Goal: Task Accomplishment & Management: Manage account settings

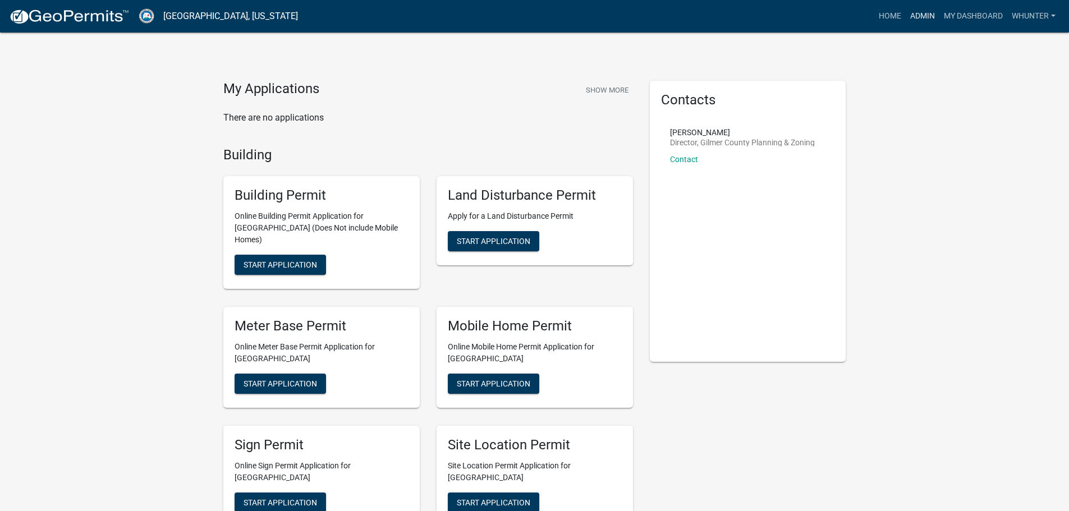
drag, startPoint x: 0, startPoint y: 0, endPoint x: 922, endPoint y: 15, distance: 921.6
click at [922, 15] on link "Admin" at bounding box center [923, 16] width 34 height 21
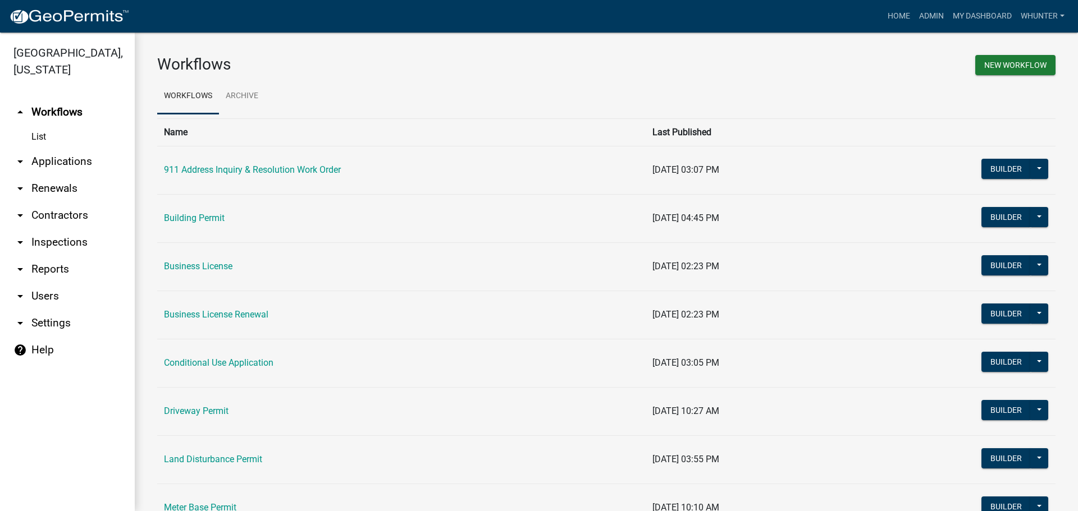
click at [60, 163] on link "arrow_drop_down Applications" at bounding box center [67, 161] width 135 height 27
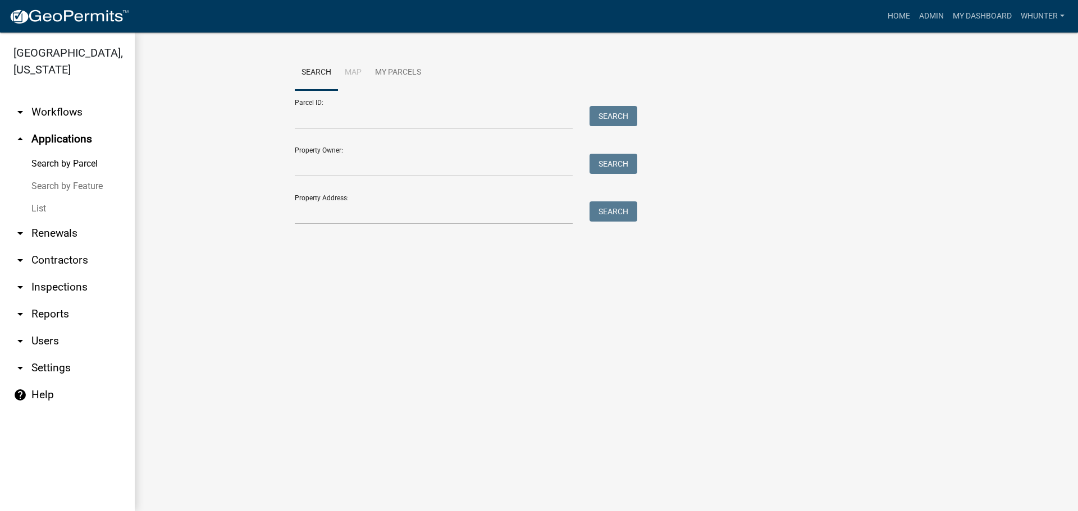
click at [79, 203] on link "List" at bounding box center [67, 209] width 135 height 22
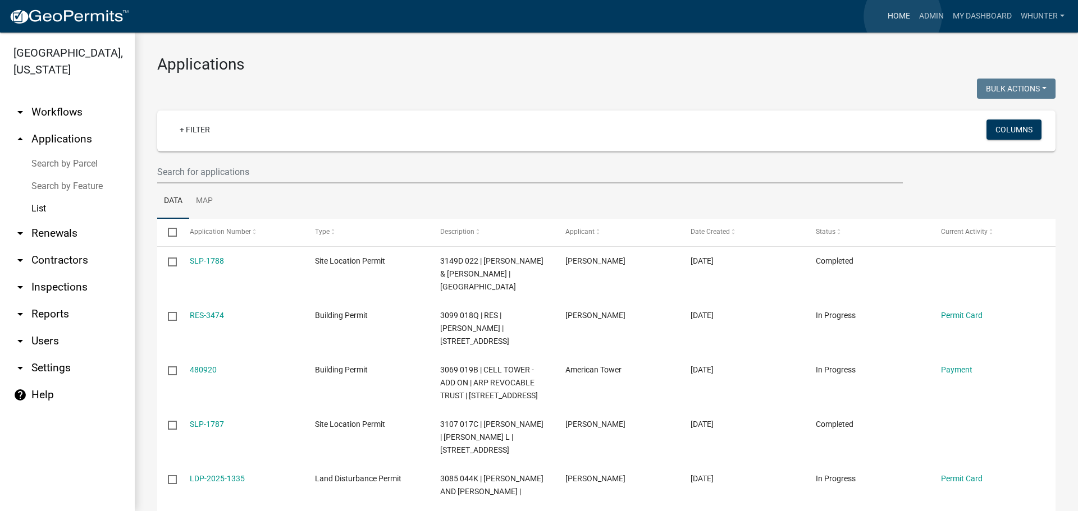
click at [902, 16] on link "Home" at bounding box center [898, 16] width 31 height 21
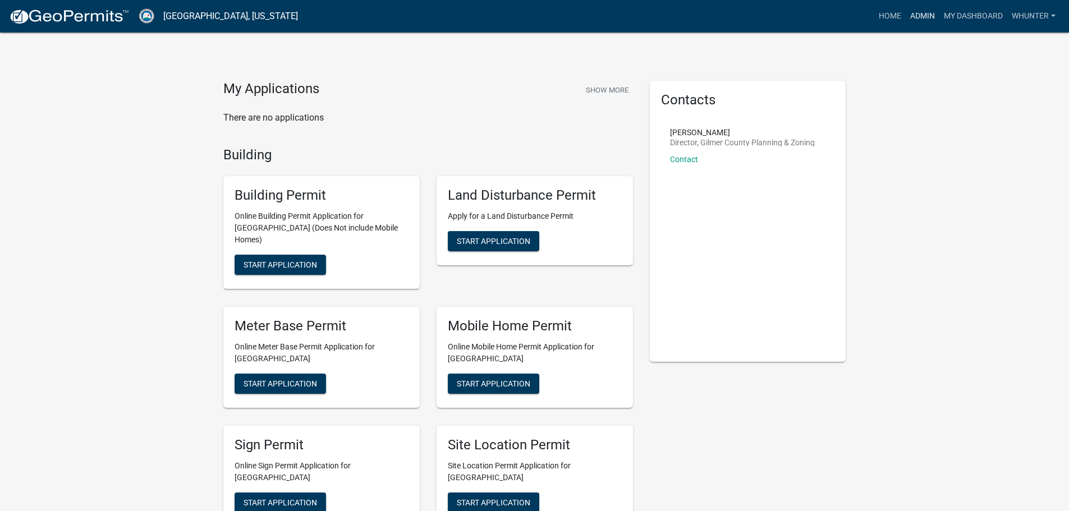
click at [916, 6] on link "Admin" at bounding box center [923, 16] width 34 height 21
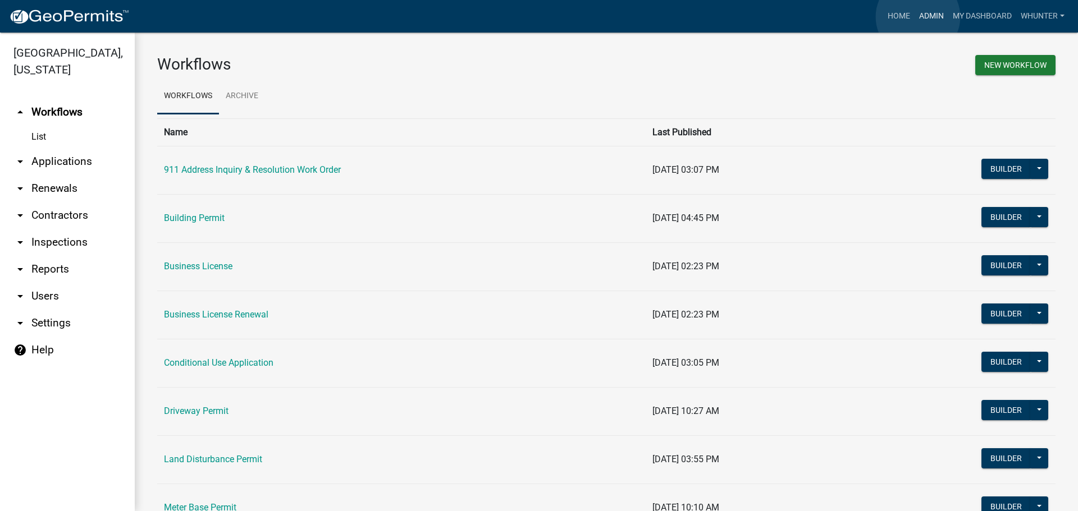
click at [918, 17] on link "Admin" at bounding box center [931, 16] width 34 height 21
click at [69, 178] on link "arrow_drop_down Renewals" at bounding box center [67, 188] width 135 height 27
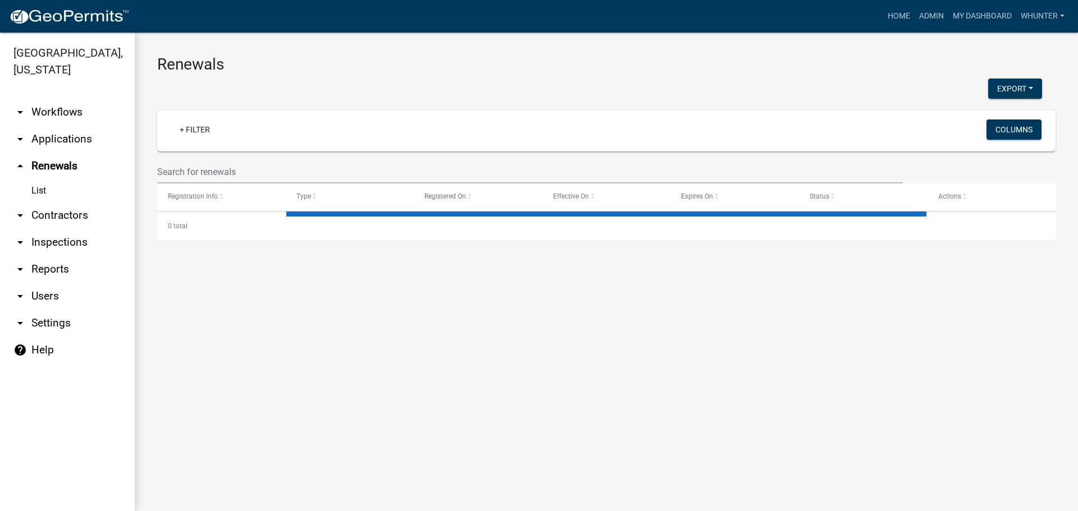
click at [59, 141] on link "arrow_drop_down Applications" at bounding box center [67, 139] width 135 height 27
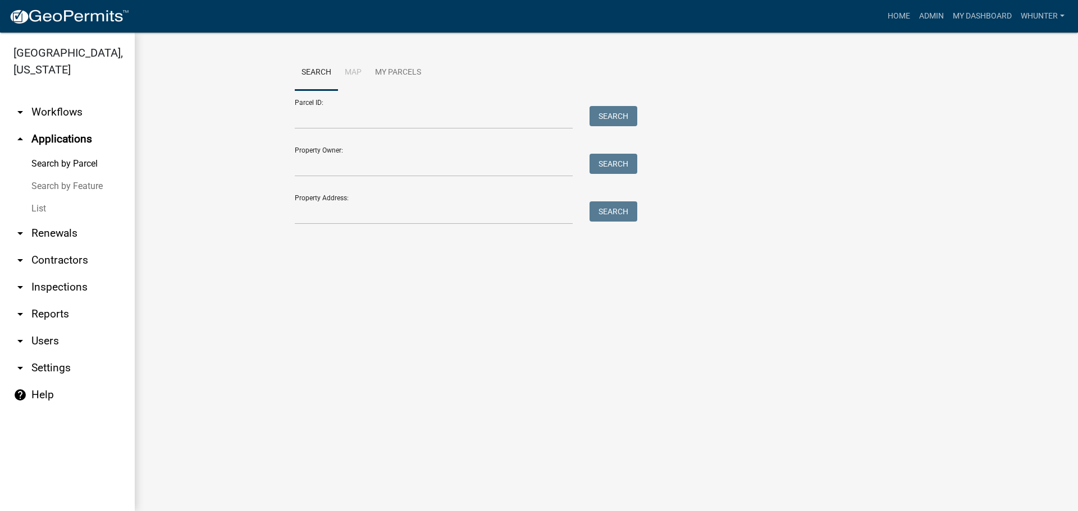
click at [49, 190] on link "Search by Feature" at bounding box center [67, 186] width 135 height 22
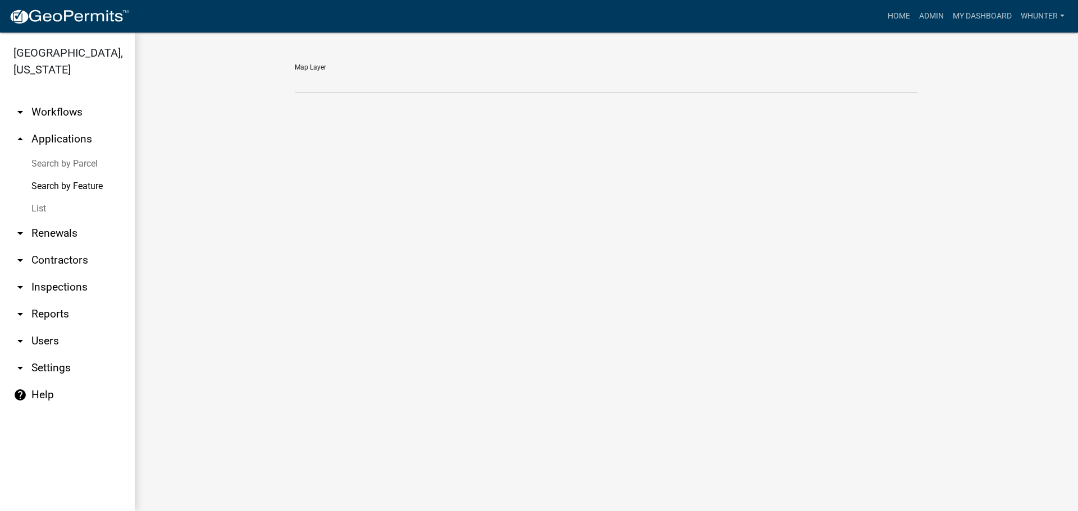
click at [53, 207] on link "List" at bounding box center [67, 209] width 135 height 22
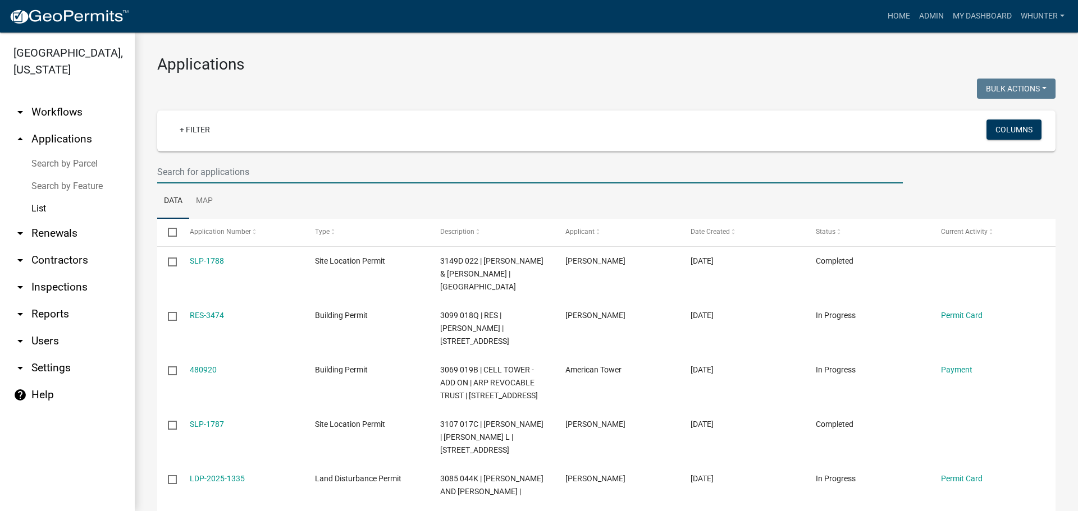
click at [351, 178] on input "text" at bounding box center [529, 172] width 745 height 23
click at [897, 14] on link "Home" at bounding box center [898, 16] width 31 height 21
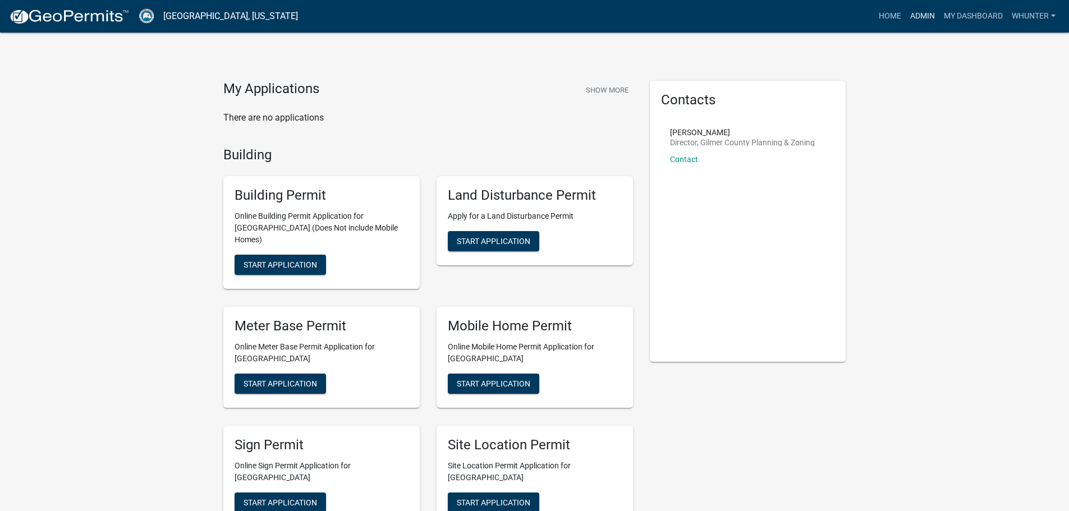
click at [922, 17] on link "Admin" at bounding box center [923, 16] width 34 height 21
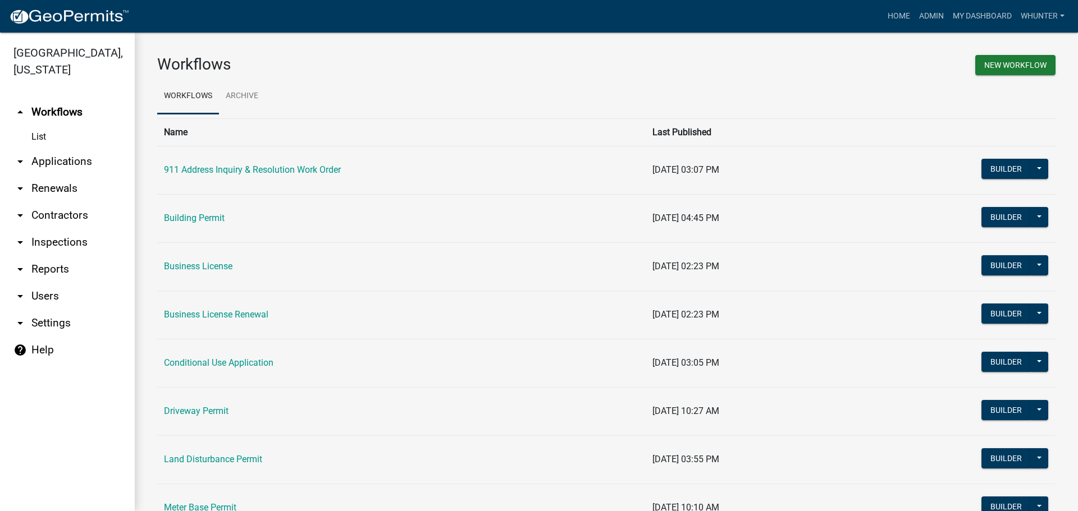
click at [57, 161] on link "arrow_drop_down Applications" at bounding box center [67, 161] width 135 height 27
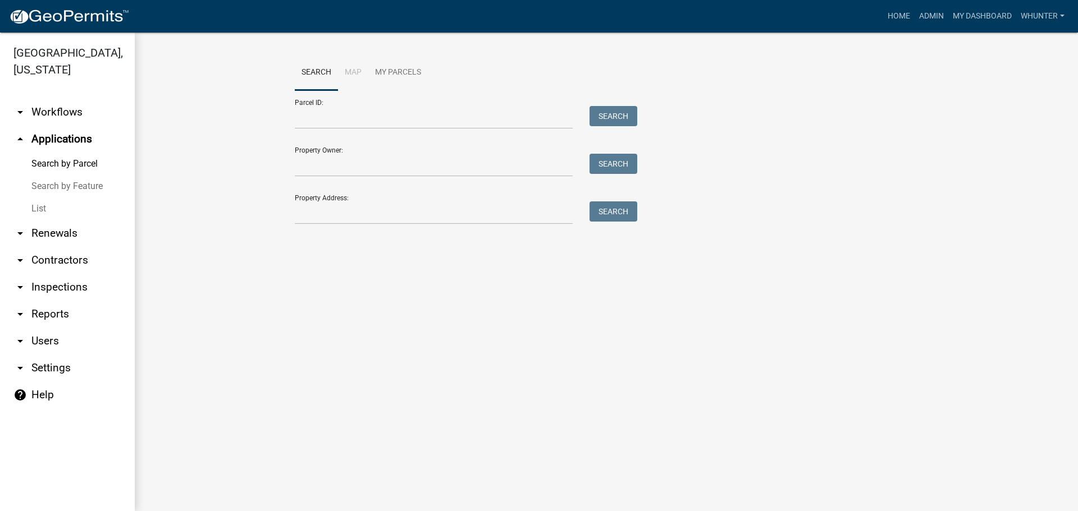
click at [66, 203] on link "List" at bounding box center [67, 209] width 135 height 22
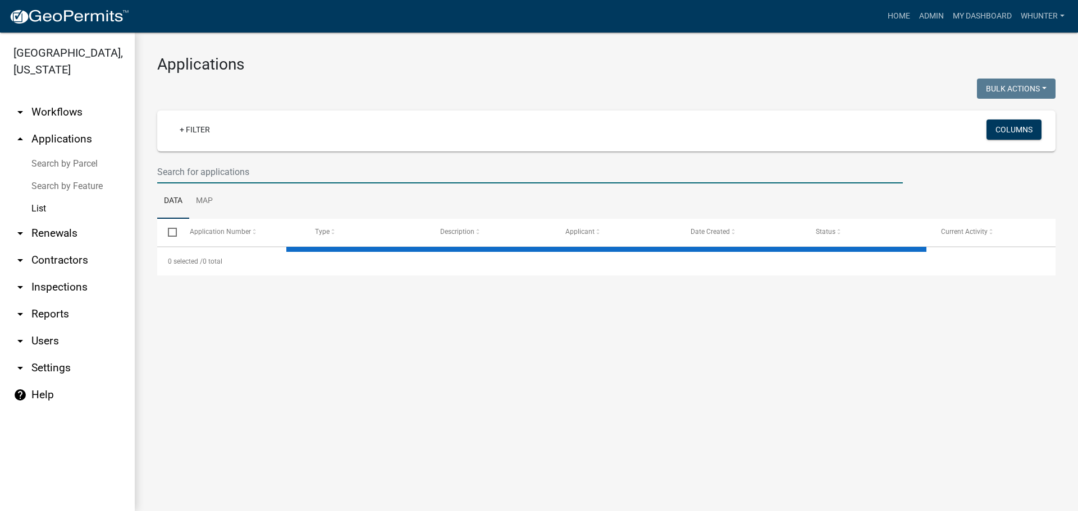
drag, startPoint x: 247, startPoint y: 172, endPoint x: 337, endPoint y: 184, distance: 90.6
click at [262, 172] on input "text" at bounding box center [529, 172] width 745 height 23
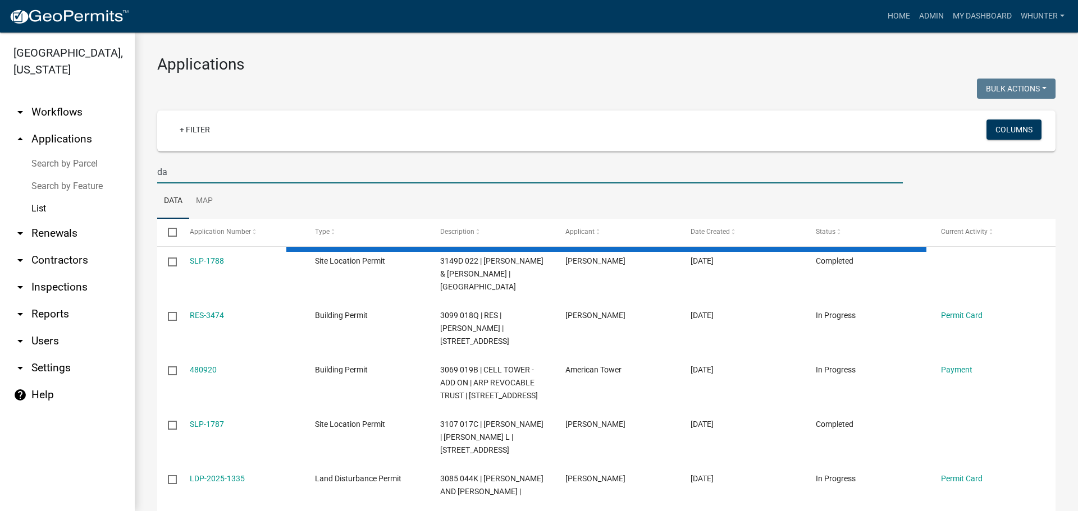
type input "d"
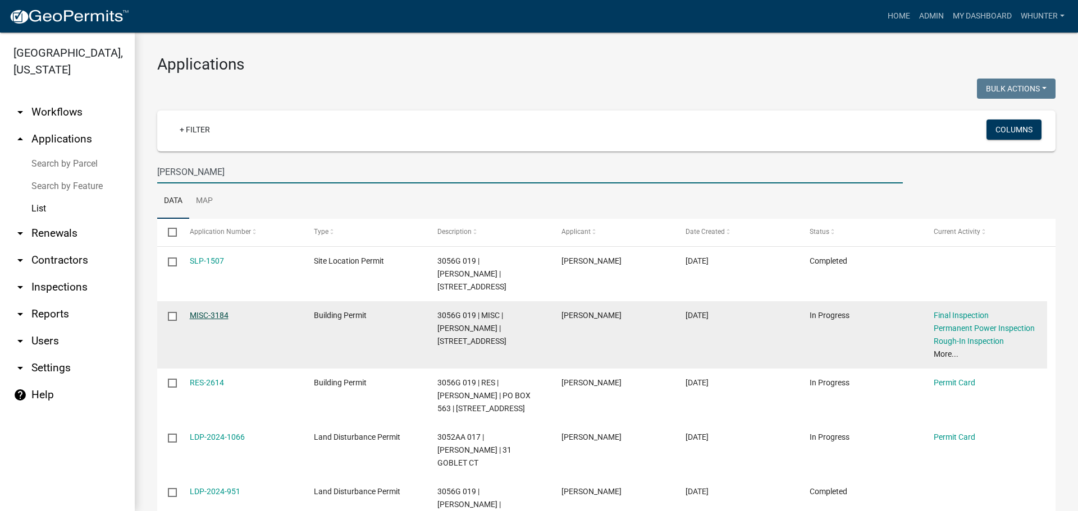
type input "[PERSON_NAME]"
click at [214, 311] on link "MISC-3184" at bounding box center [209, 315] width 39 height 9
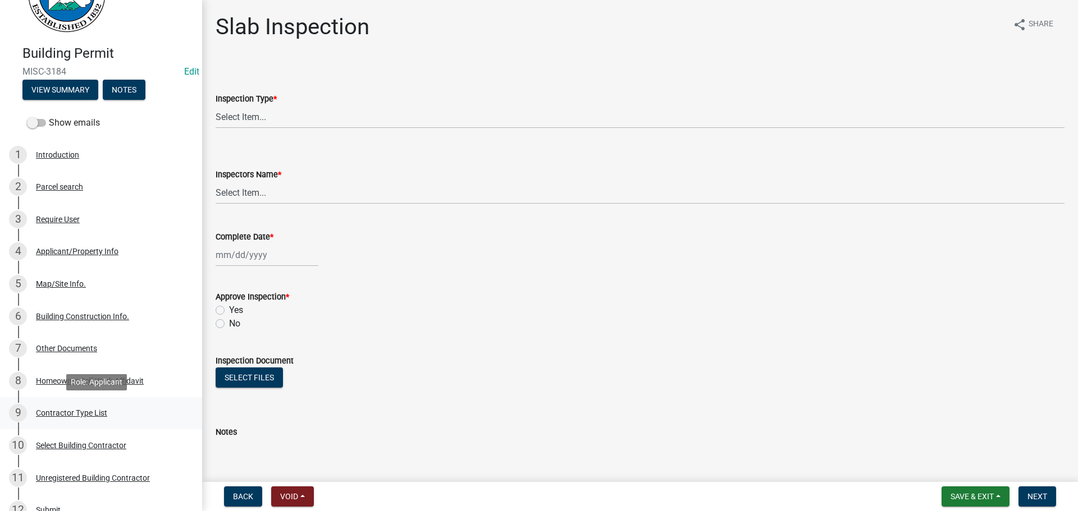
scroll to position [168, 0]
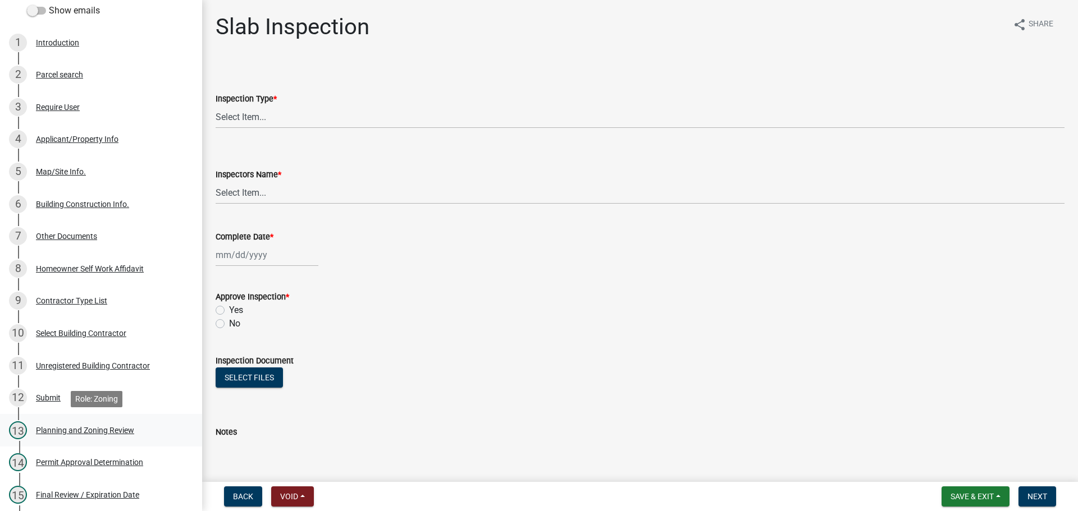
click at [94, 427] on div "Planning and Zoning Review" at bounding box center [85, 431] width 98 height 8
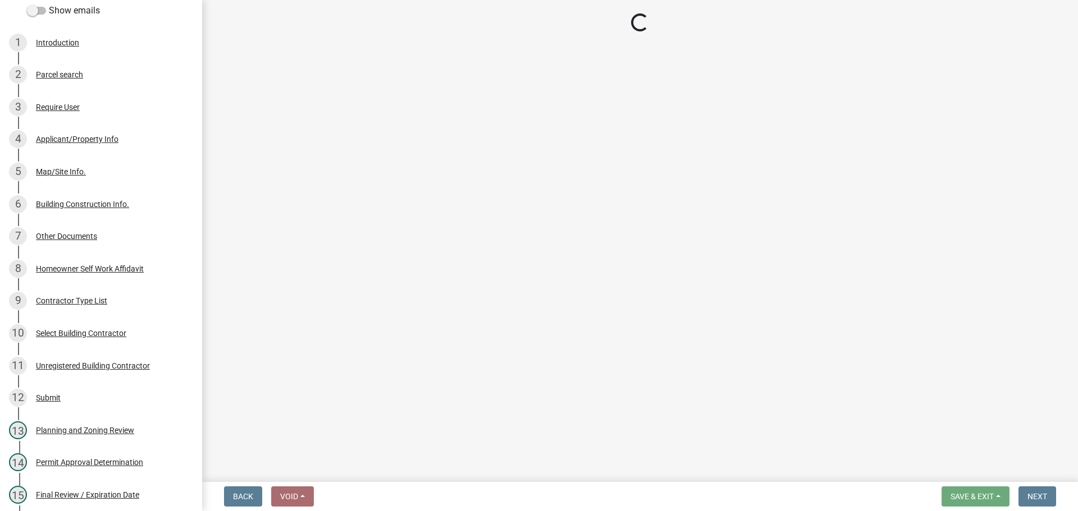
select select "d8142ddf-27f7-42b0-ba1e-04fee764576f"
select select "b44f7338-8171-40f4-83dd-b8ba3065c966"
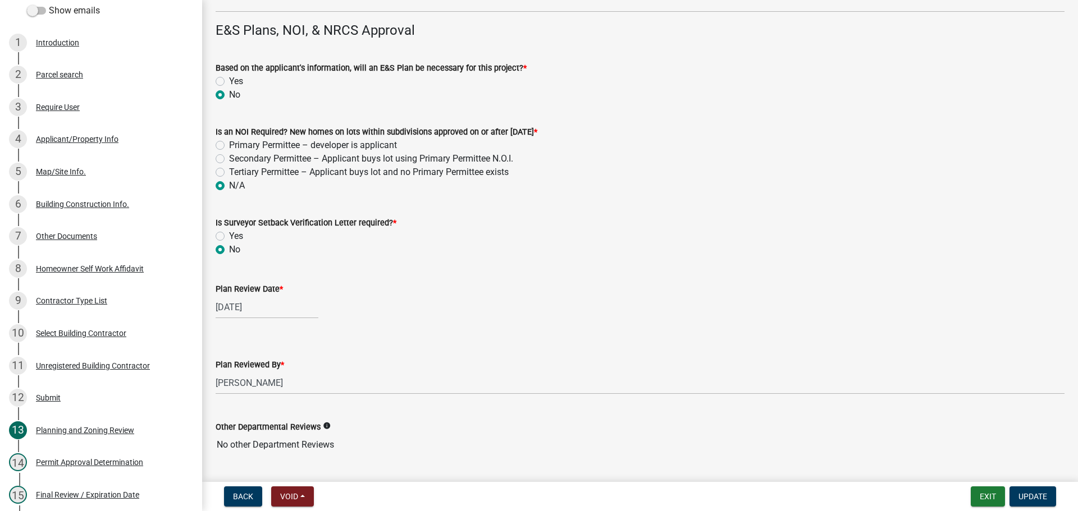
scroll to position [2307, 0]
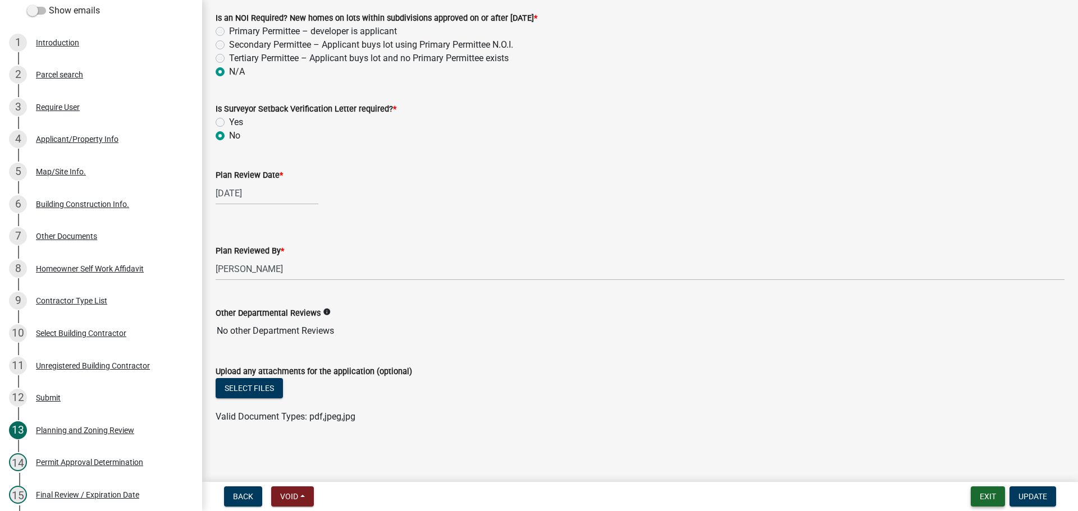
click at [989, 496] on button "Exit" at bounding box center [987, 497] width 34 height 20
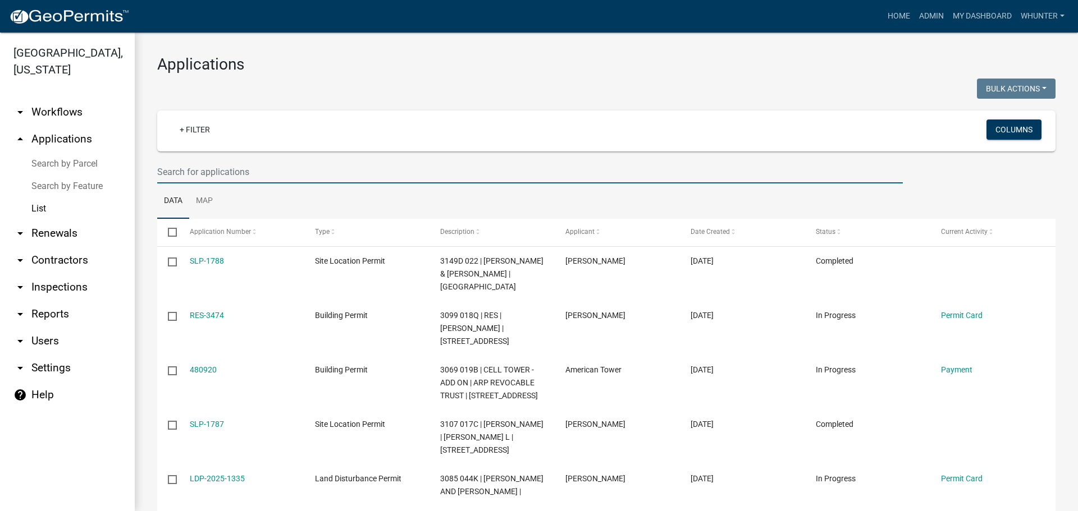
click at [261, 177] on input "text" at bounding box center [529, 172] width 745 height 23
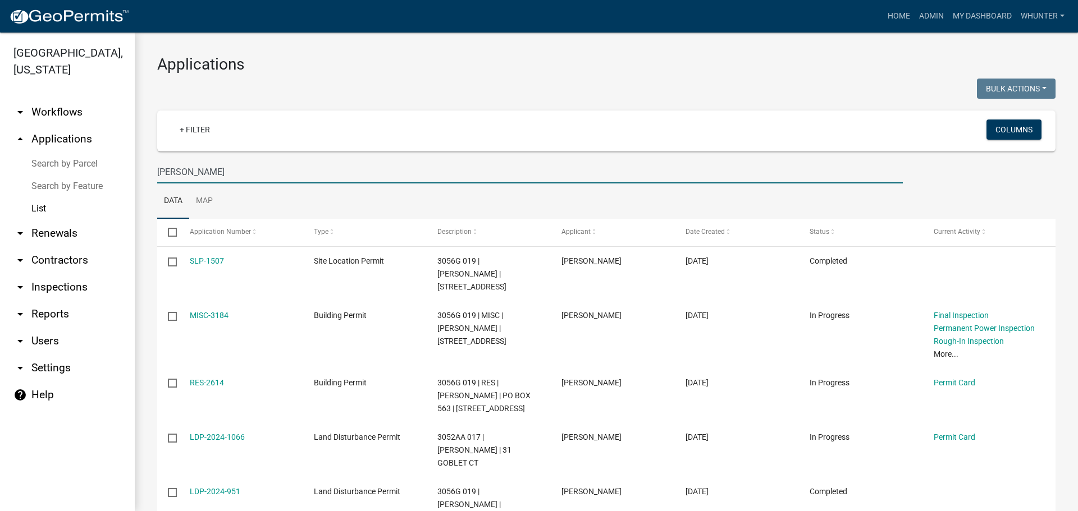
drag, startPoint x: 207, startPoint y: 165, endPoint x: 40, endPoint y: 146, distance: 167.7
click at [30, 146] on div "[GEOGRAPHIC_DATA], [US_STATE] arrow_drop_down Workflows List arrow_drop_up Appl…" at bounding box center [539, 272] width 1078 height 479
type input "912 town creek"
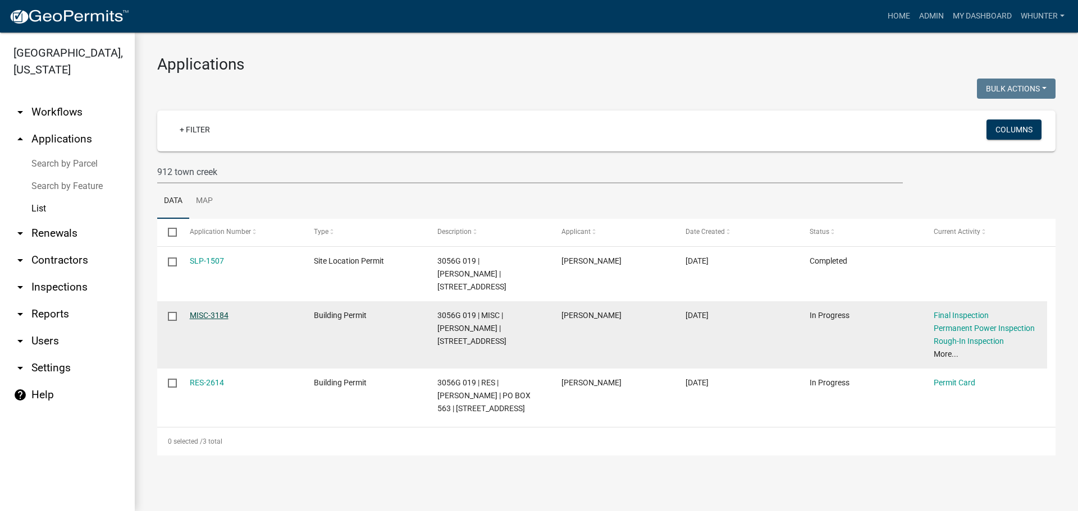
click at [210, 311] on link "MISC-3184" at bounding box center [209, 315] width 39 height 9
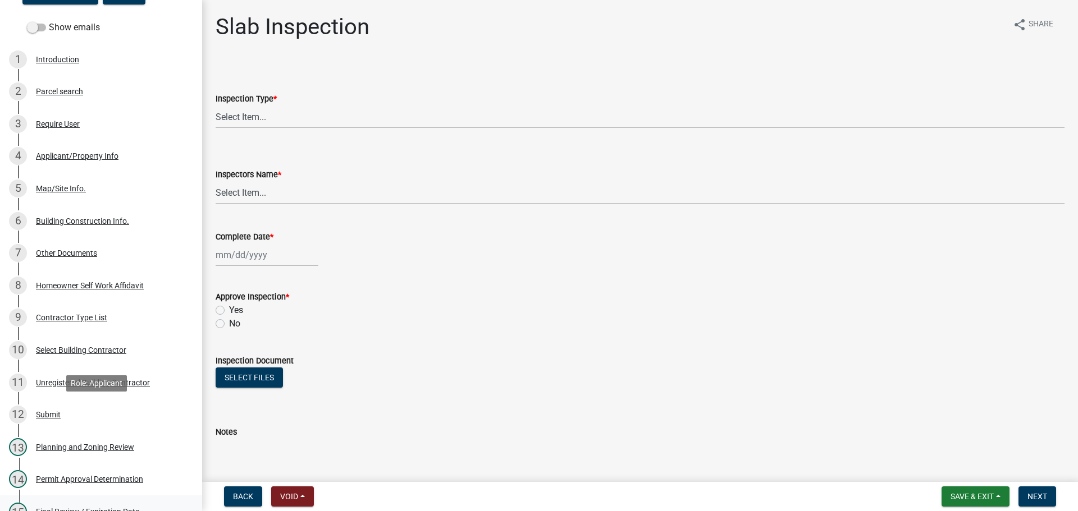
scroll to position [337, 0]
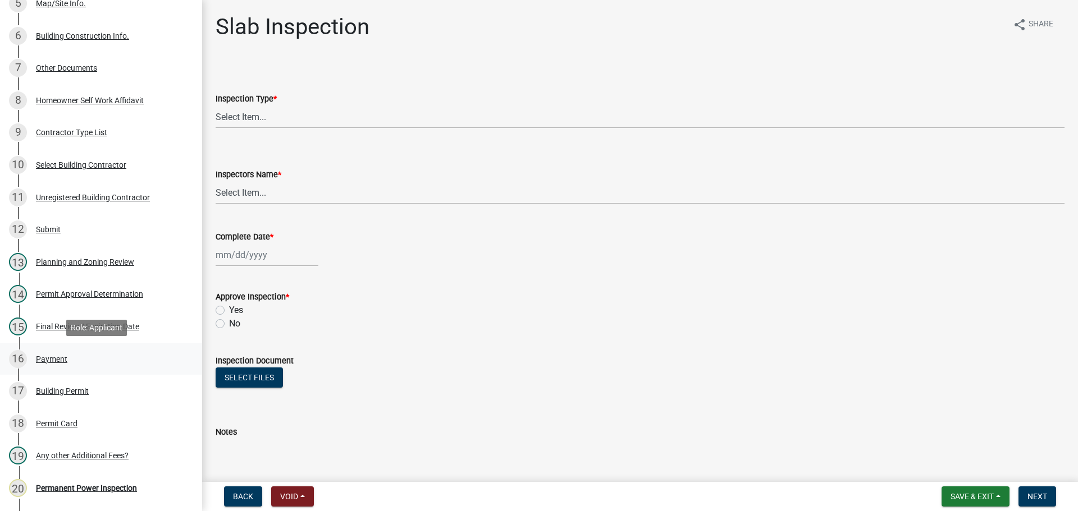
click at [51, 366] on div "16 Payment" at bounding box center [96, 359] width 175 height 18
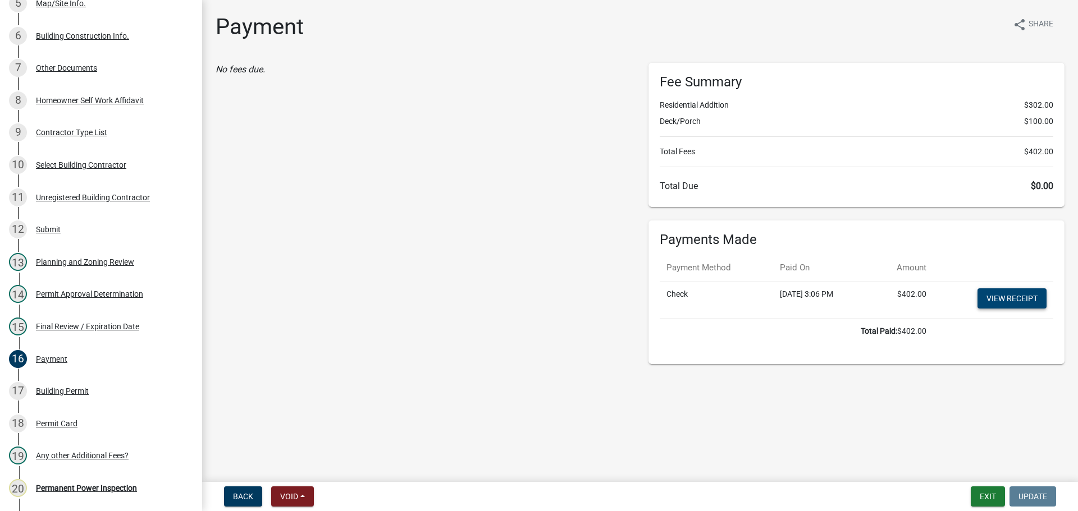
click at [1003, 296] on link "View receipt" at bounding box center [1011, 298] width 69 height 20
click at [987, 499] on button "Exit" at bounding box center [987, 497] width 34 height 20
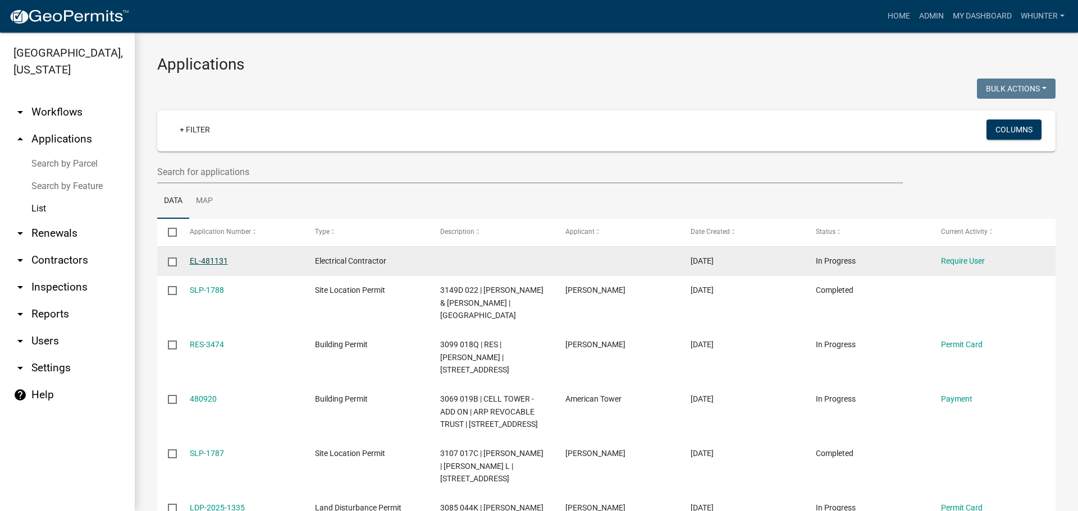
click at [208, 259] on link "EL-481131" at bounding box center [209, 260] width 38 height 9
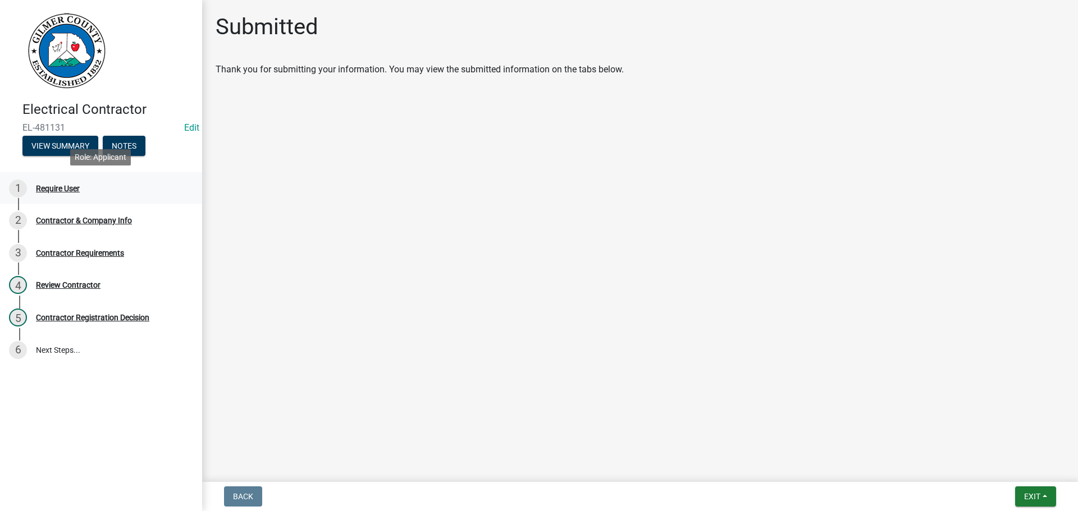
click at [121, 186] on div "1 Require User" at bounding box center [96, 189] width 175 height 18
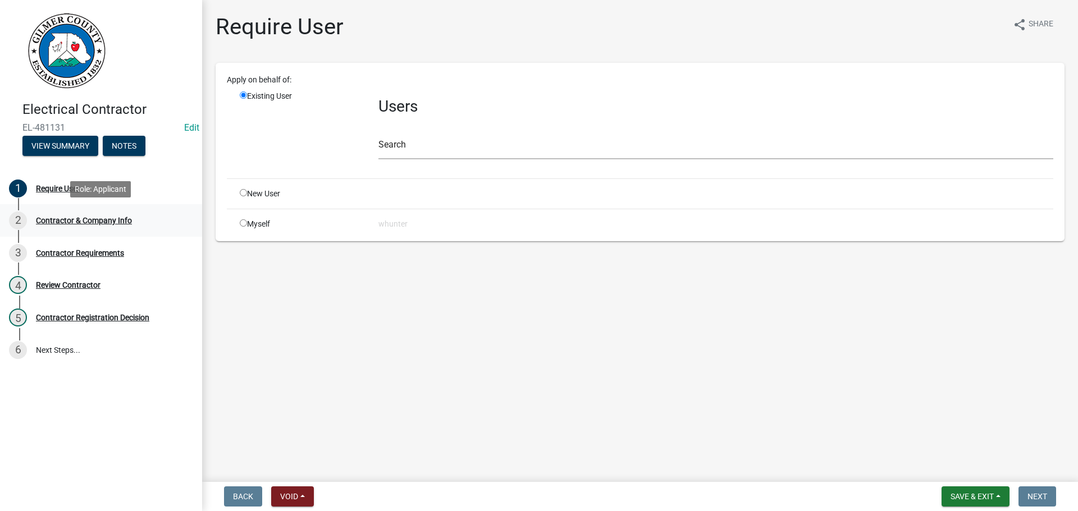
click at [123, 206] on link "2 Contractor & Company Info" at bounding box center [101, 220] width 202 height 33
click at [102, 230] on div "2 Contractor & Company Info" at bounding box center [96, 221] width 175 height 18
click at [122, 249] on div "Contractor Requirements" at bounding box center [80, 253] width 88 height 8
click at [87, 203] on link "1 Require User" at bounding box center [101, 188] width 202 height 33
click at [96, 294] on div "4 Review Contractor" at bounding box center [96, 285] width 175 height 18
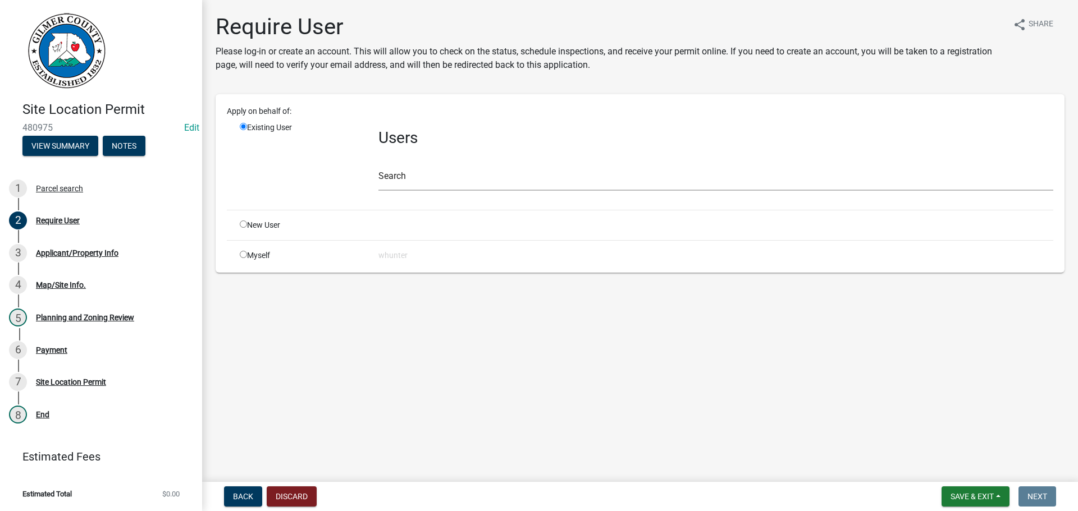
click at [304, 486] on nav "Back Discard Save & Exit Save Save & Exit Next" at bounding box center [639, 496] width 875 height 29
click at [301, 491] on button "Discard" at bounding box center [292, 497] width 50 height 20
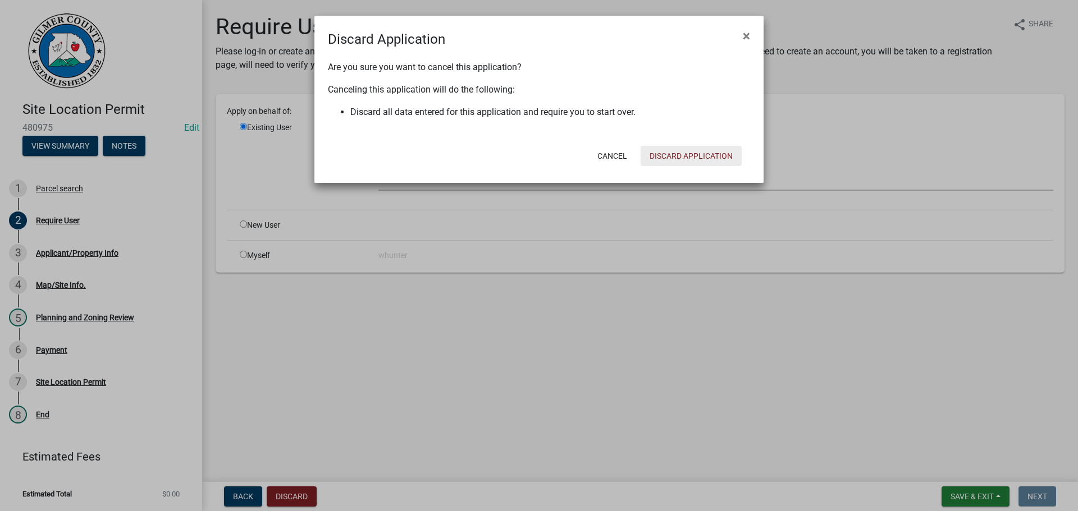
click at [680, 153] on button "Discard Application" at bounding box center [690, 156] width 101 height 20
